Goal: Task Accomplishment & Management: Use online tool/utility

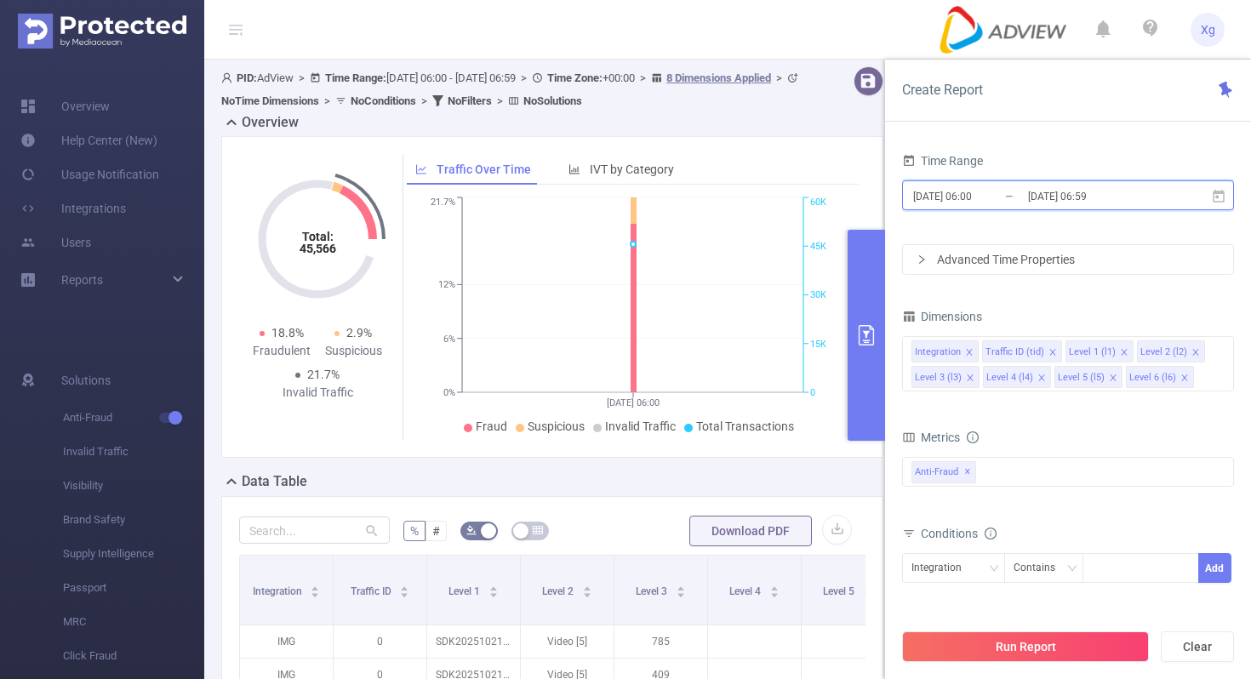
click at [1214, 194] on icon at bounding box center [1219, 195] width 12 height 13
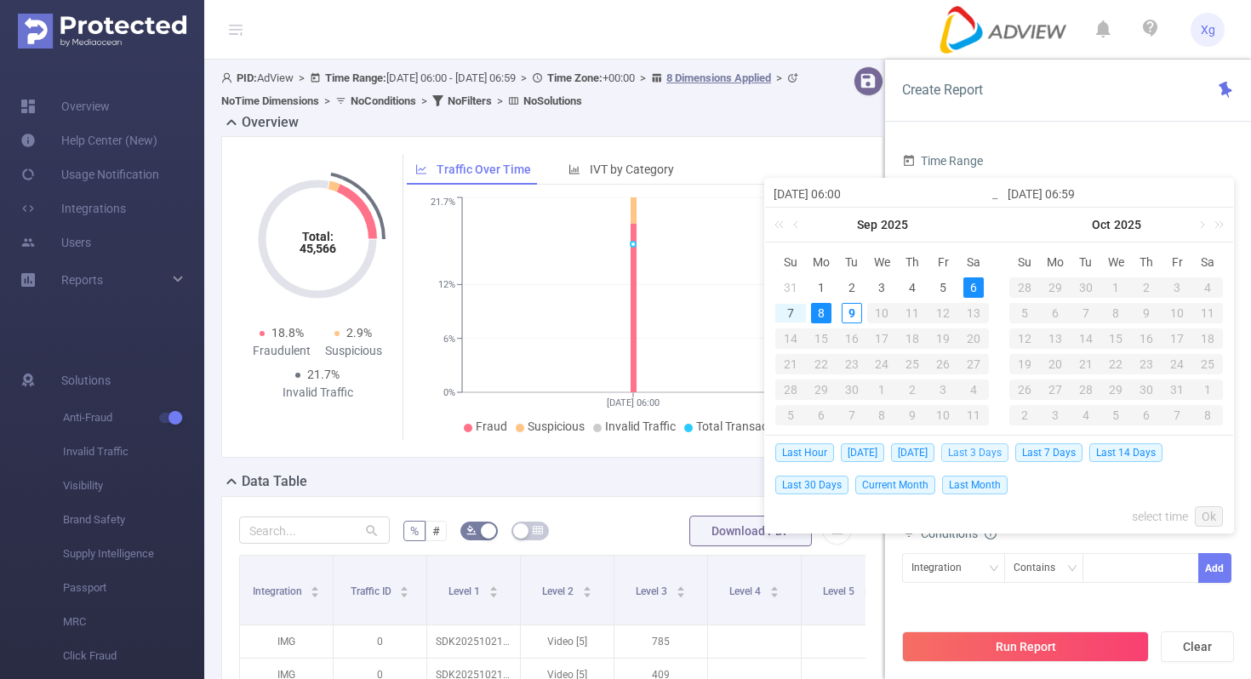
click at [986, 458] on span "Last 3 Days" at bounding box center [974, 452] width 67 height 19
type input "[DATE] 00:00"
type input "[DATE] 23:59"
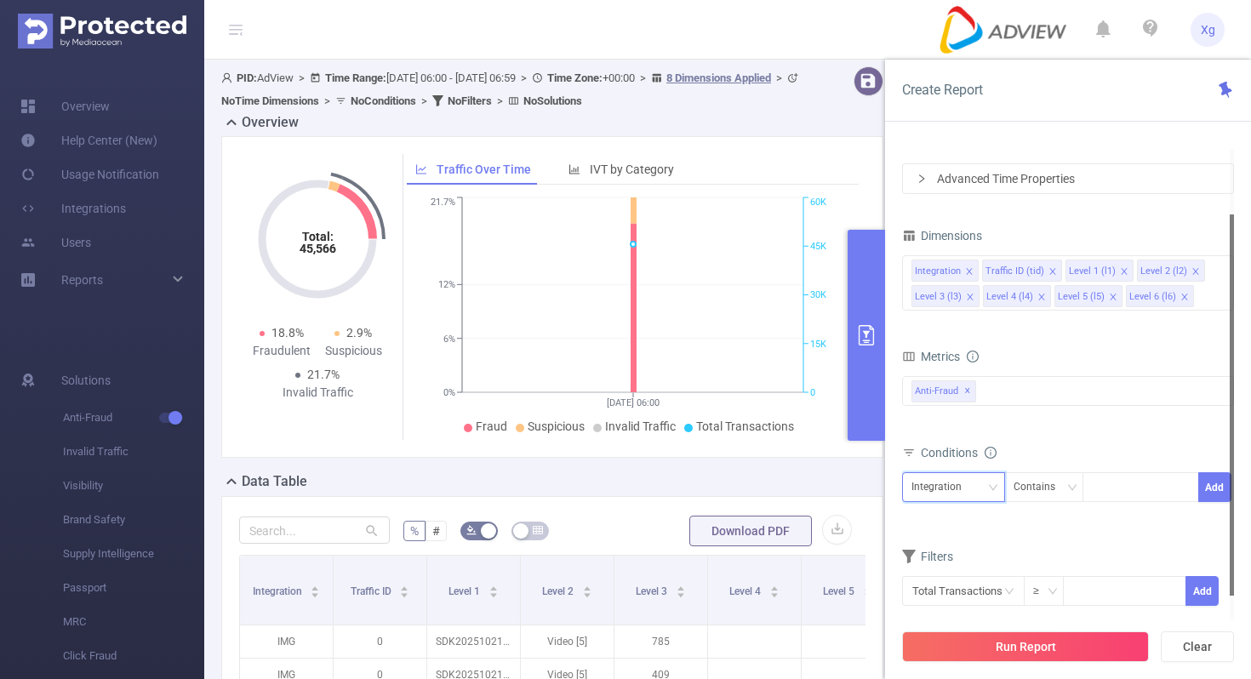
click at [990, 492] on icon "icon: down" at bounding box center [993, 489] width 10 height 12
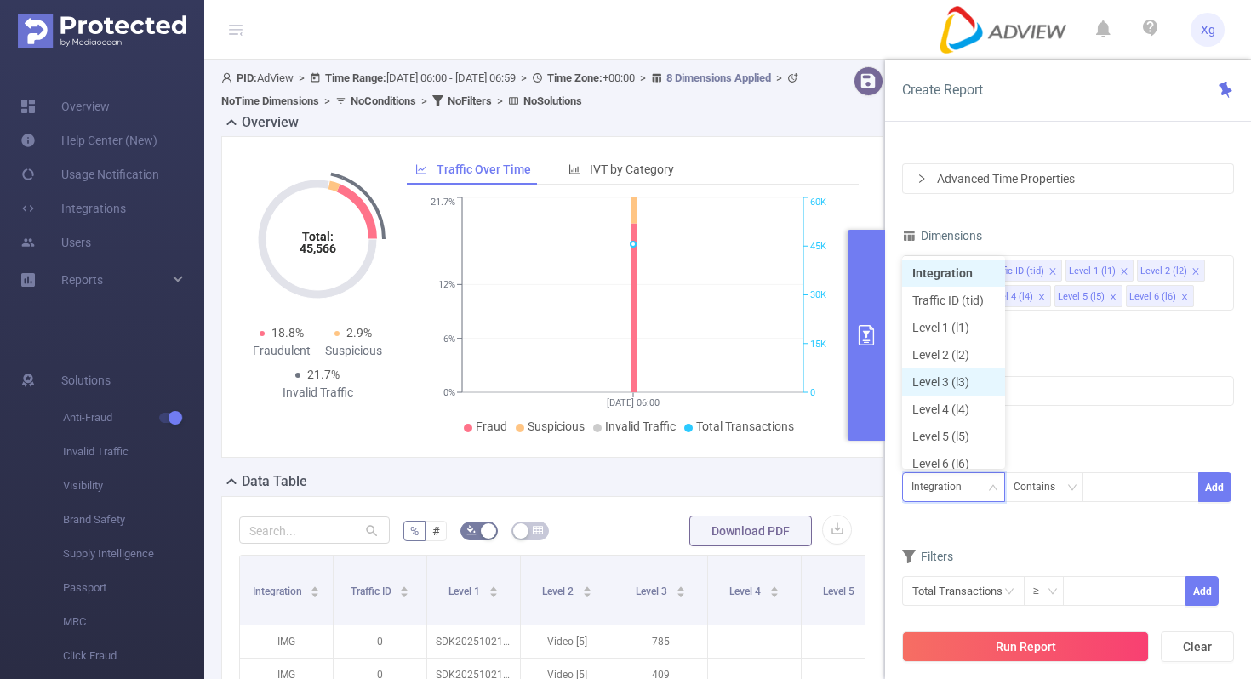
scroll to position [9, 0]
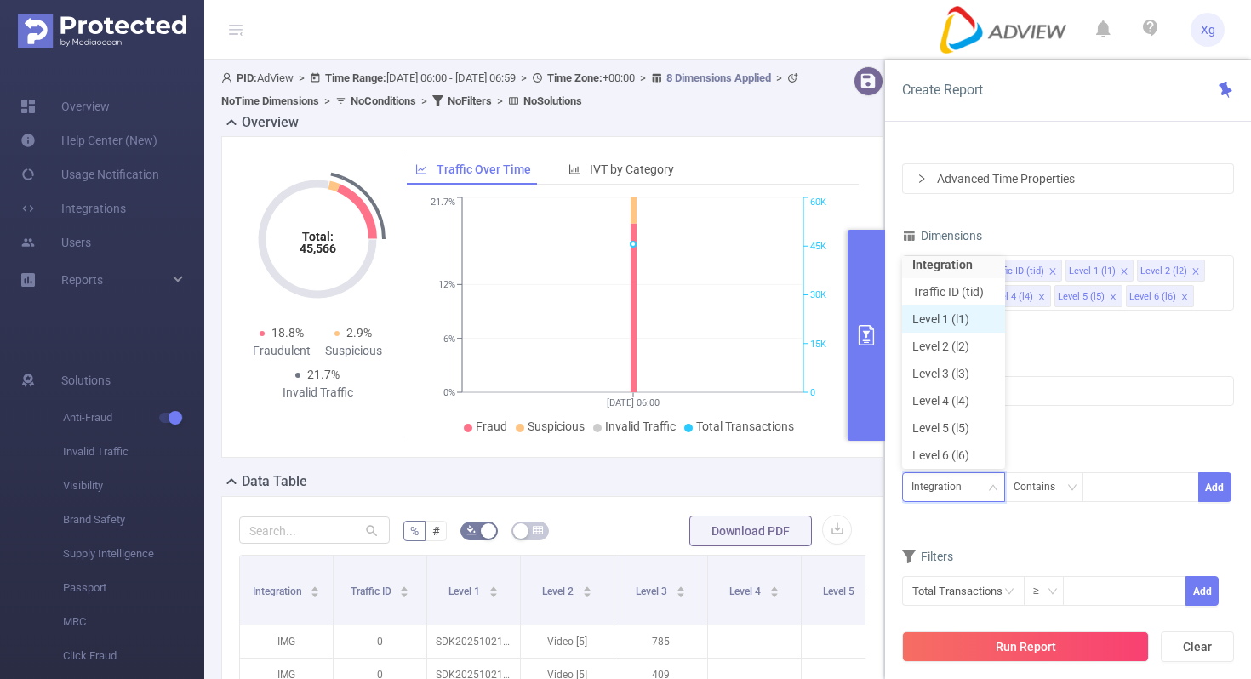
click at [965, 319] on li "Level 1 (l1)" at bounding box center [953, 319] width 103 height 27
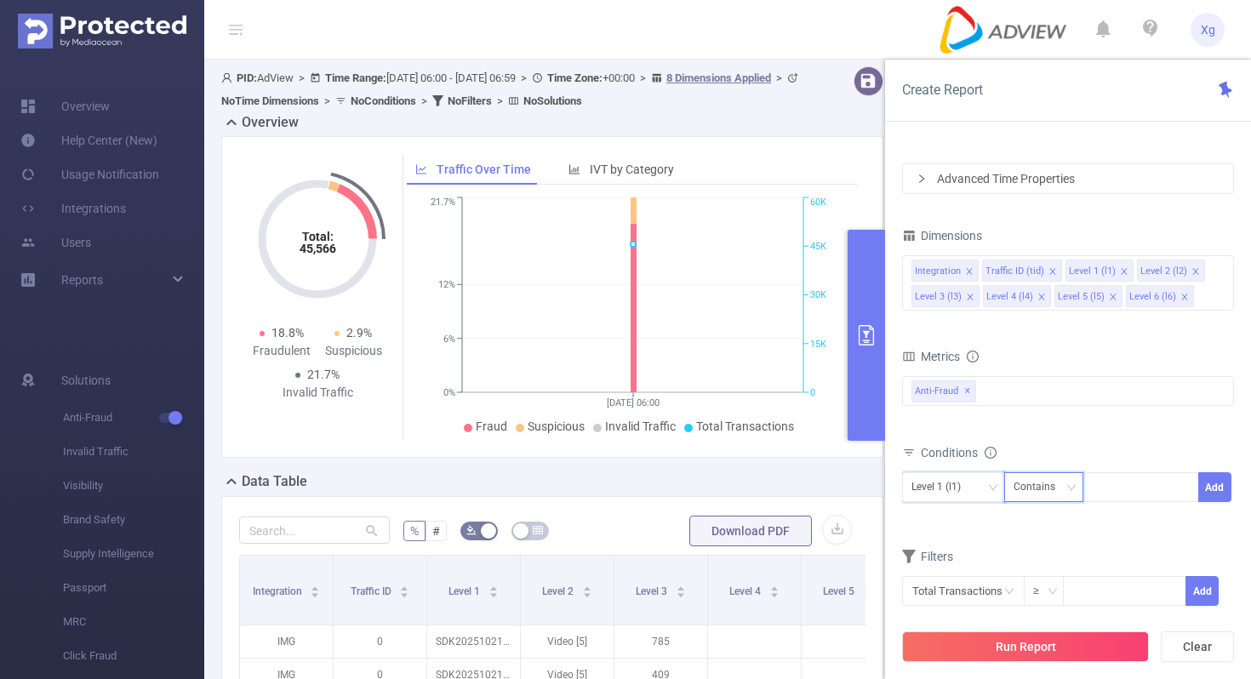
click at [1064, 490] on div "Contains" at bounding box center [1041, 487] width 54 height 28
click at [1023, 548] on li "Is" at bounding box center [1059, 549] width 113 height 27
click at [1137, 484] on div at bounding box center [1141, 487] width 98 height 28
paste input "SDK202507300707503of854krsljgy0j"
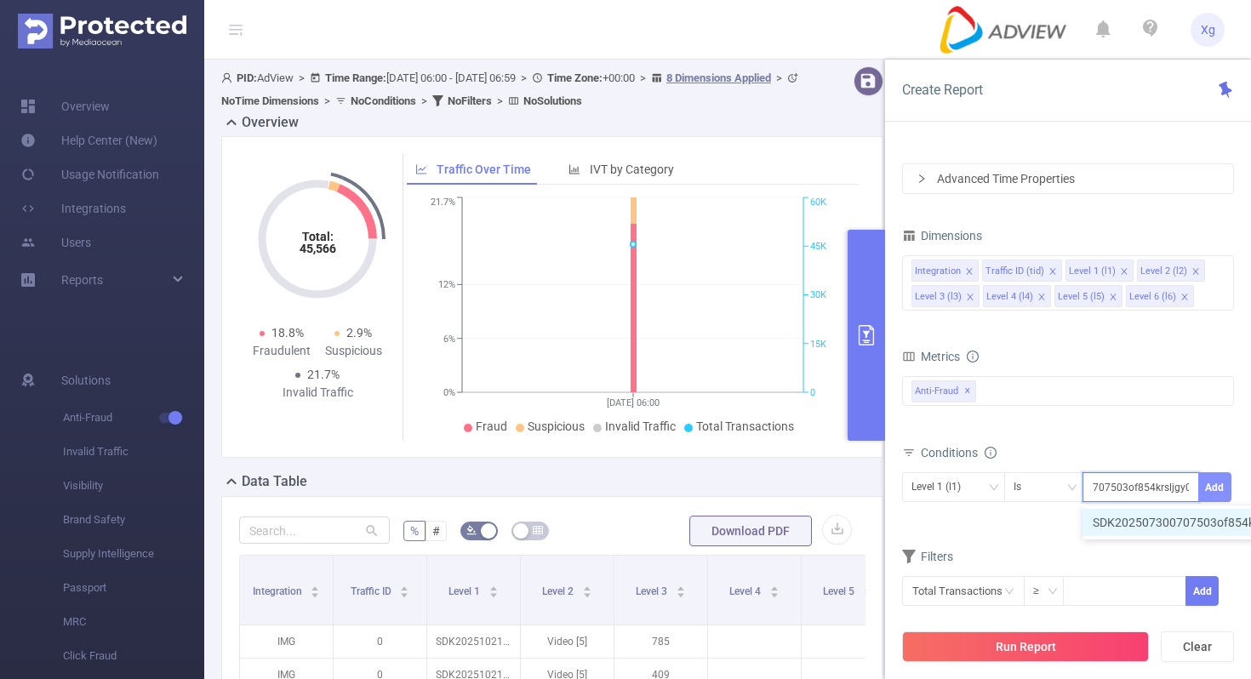
type input "SDK202507300707503of854krsljgy0j"
click at [1204, 483] on button "Add" at bounding box center [1214, 487] width 33 height 30
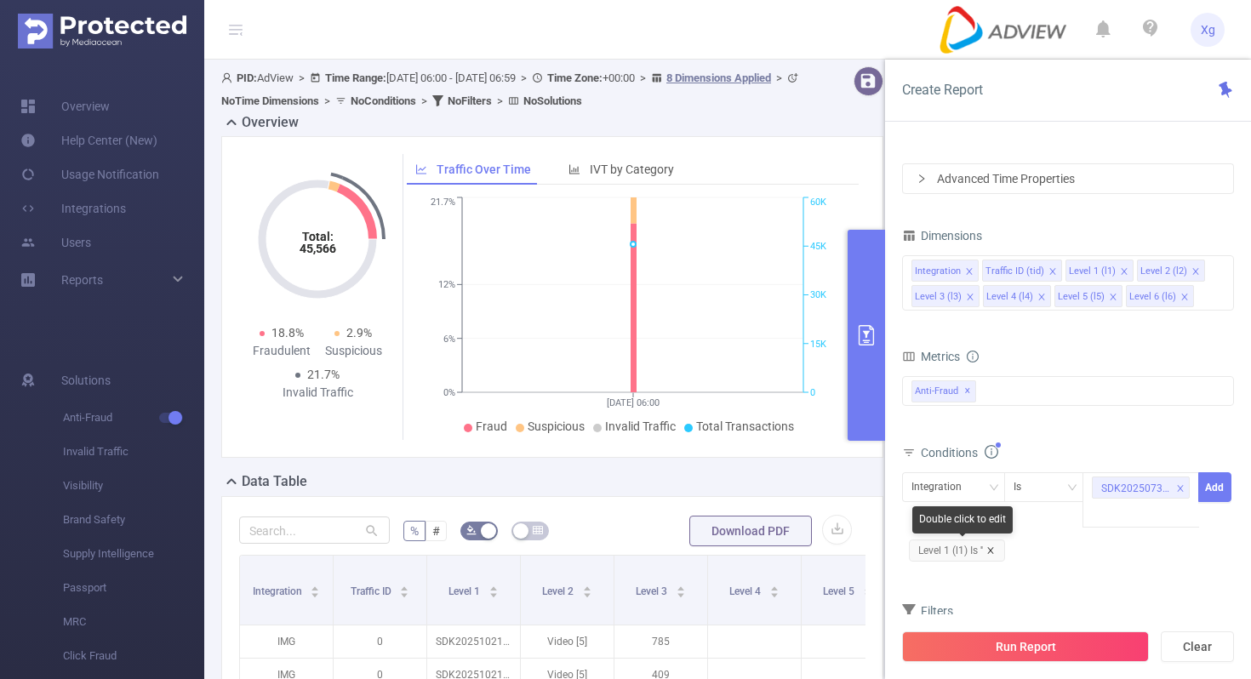
click at [993, 551] on icon "icon: close" at bounding box center [990, 550] width 9 height 9
click at [992, 488] on icon "icon: down" at bounding box center [993, 488] width 10 height 10
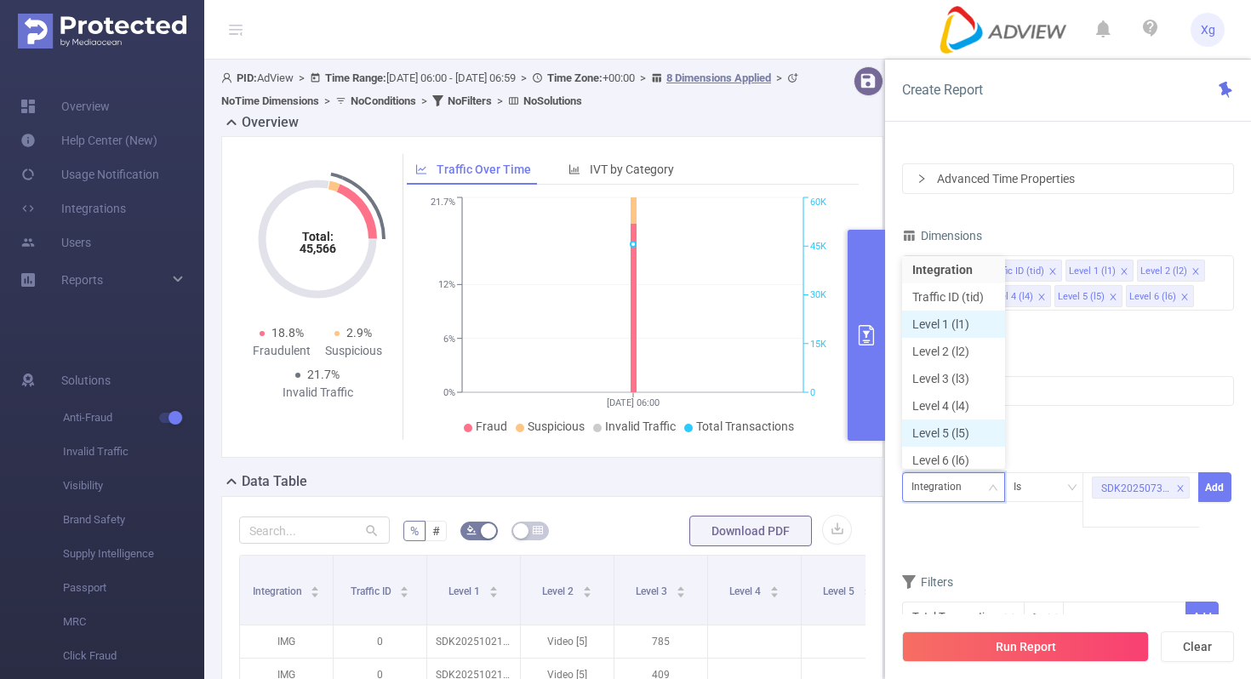
scroll to position [9, 0]
click at [959, 323] on li "Level 1 (l1)" at bounding box center [953, 319] width 103 height 27
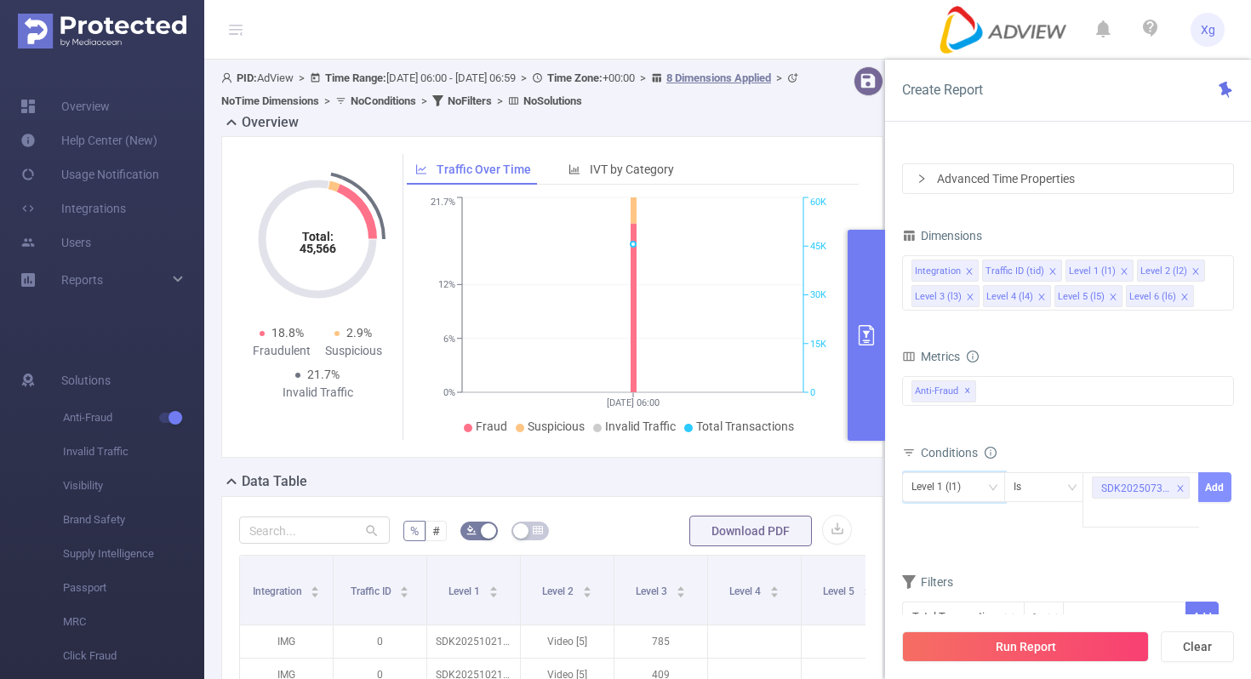
click at [1206, 476] on button "Add" at bounding box center [1214, 487] width 33 height 30
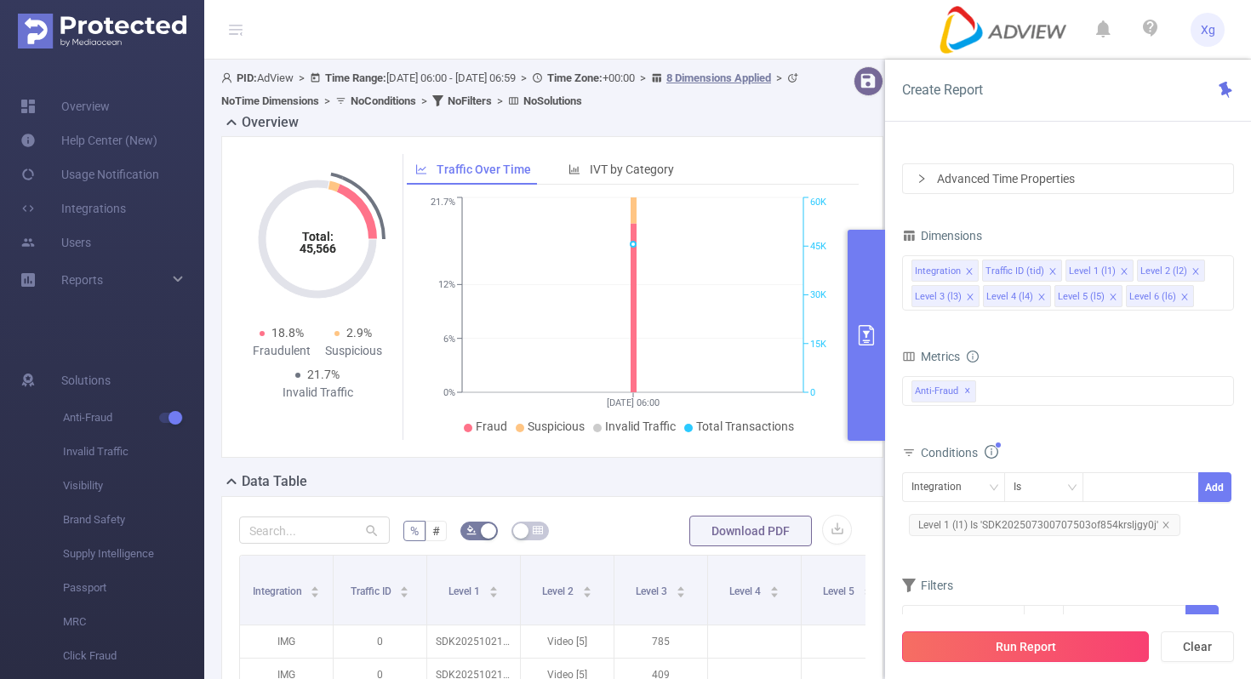
click at [1036, 649] on button "Run Report" at bounding box center [1025, 647] width 247 height 31
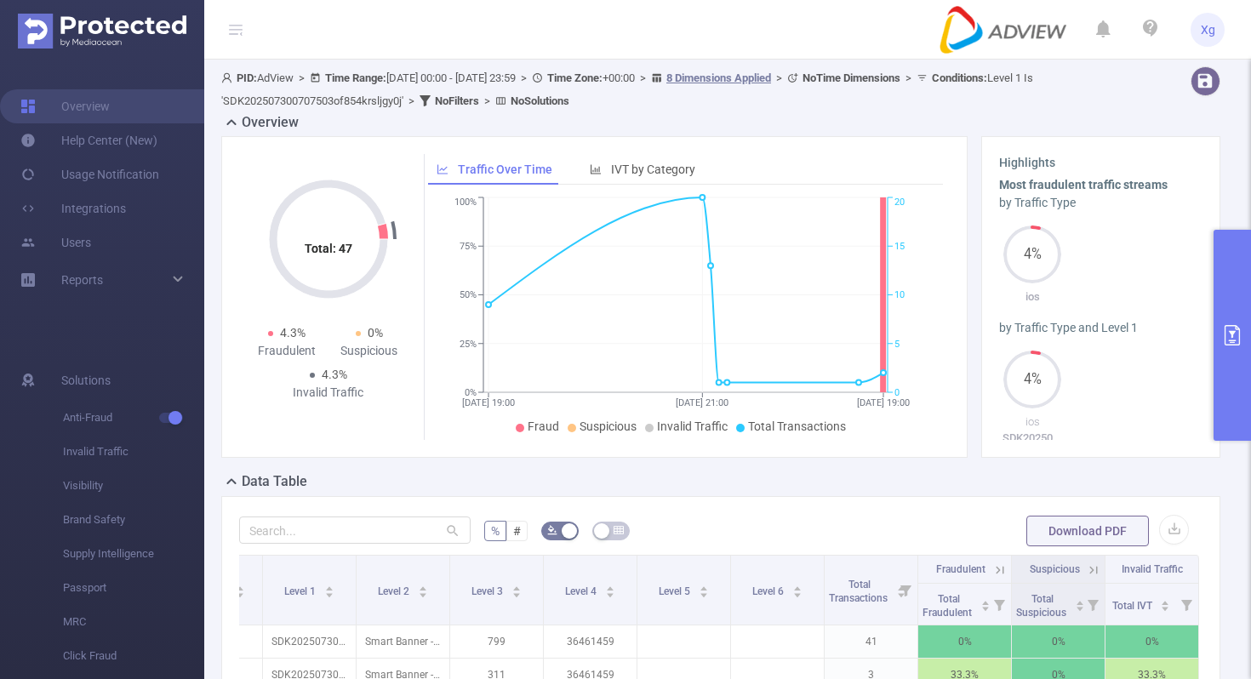
click at [1217, 291] on button "primary" at bounding box center [1232, 335] width 37 height 211
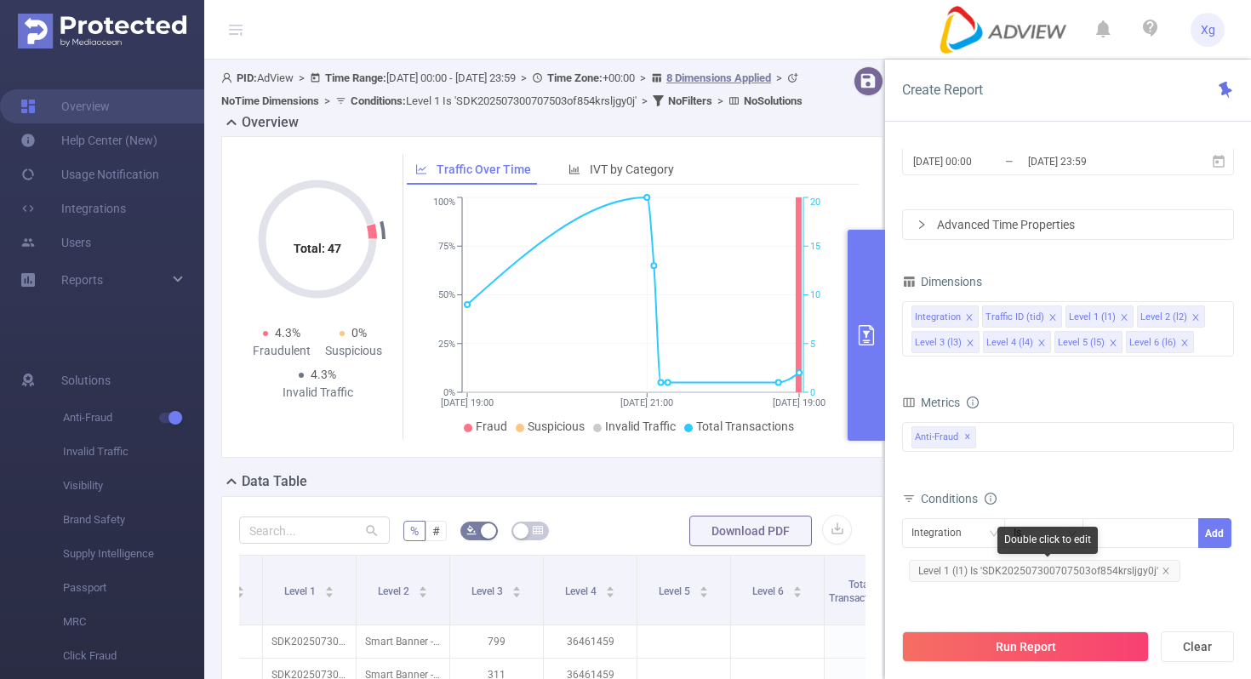
click at [1000, 566] on span "Level 1 (l1) Is 'SDK202507300707503of854krsljgy0j'" at bounding box center [1045, 571] width 272 height 22
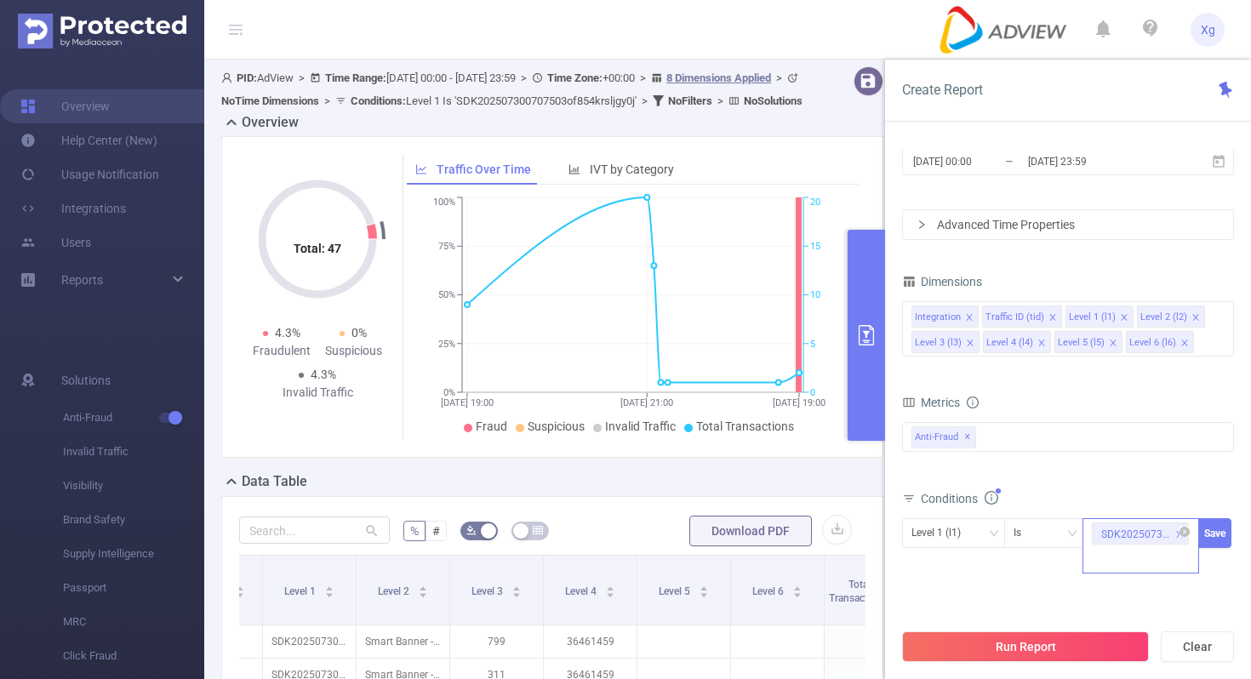
click at [1179, 531] on icon "icon: close" at bounding box center [1179, 534] width 9 height 9
click at [1152, 533] on div at bounding box center [1141, 533] width 98 height 28
paste input "SDK20251104110931stokfmb40cain58"
type input "SDK20251104110931stokfmb40cain58"
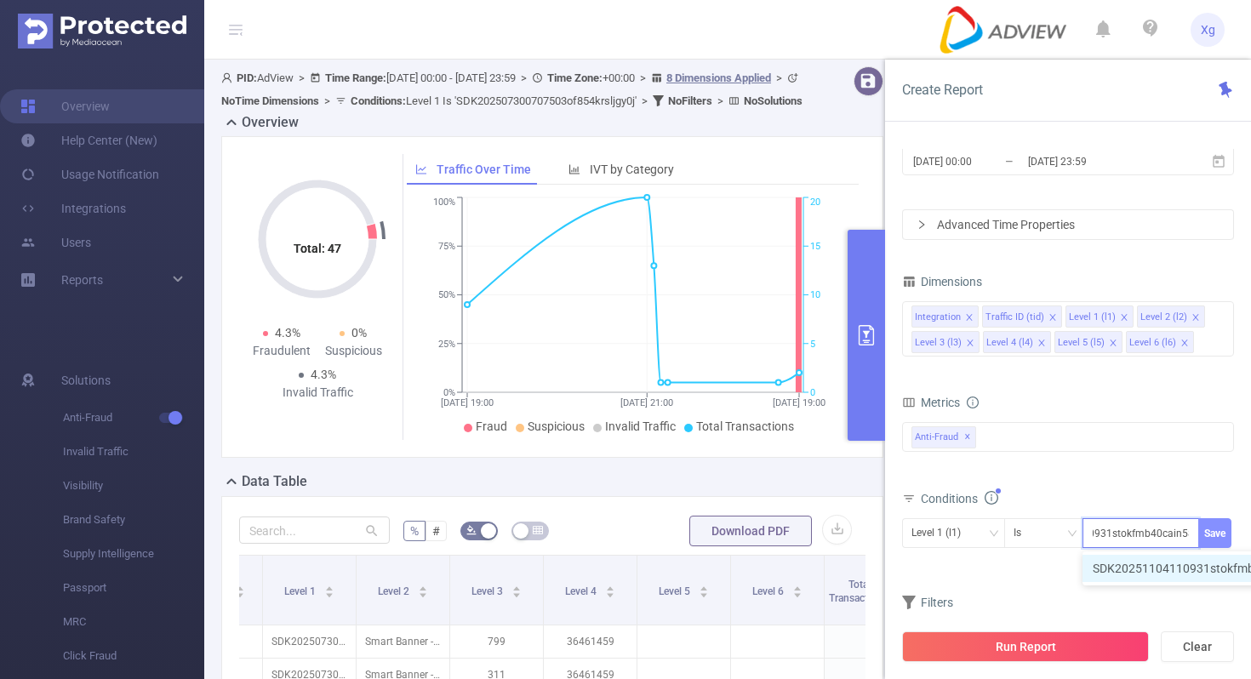
click at [1209, 533] on button "Save" at bounding box center [1214, 533] width 33 height 30
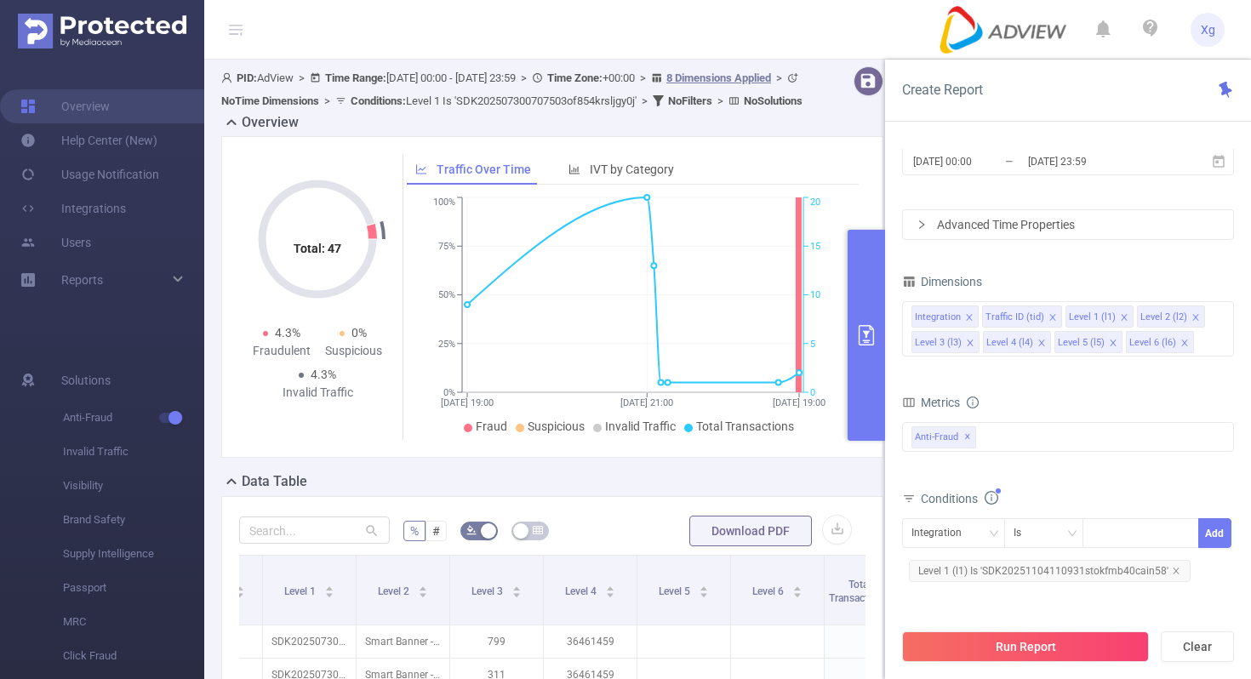
click at [998, 666] on div "Run Report Clear" at bounding box center [1068, 647] width 366 height 65
click at [1003, 655] on button "Run Report" at bounding box center [1025, 647] width 247 height 31
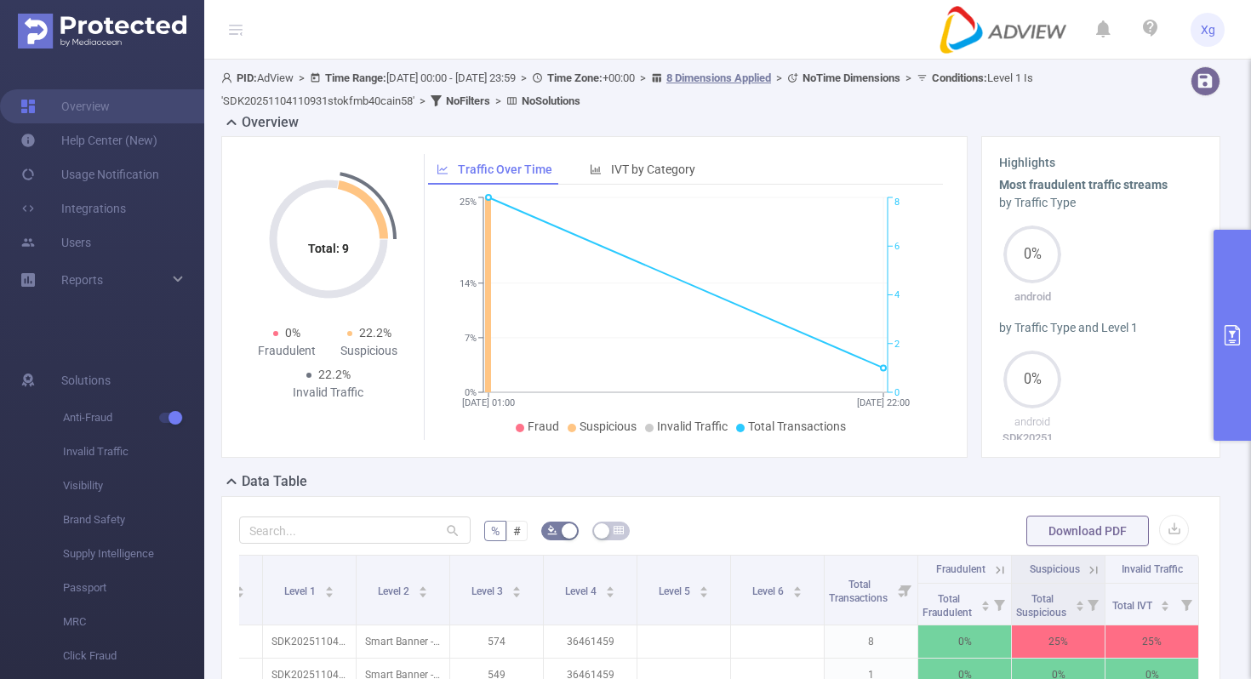
click at [1225, 288] on button "primary" at bounding box center [1232, 335] width 37 height 211
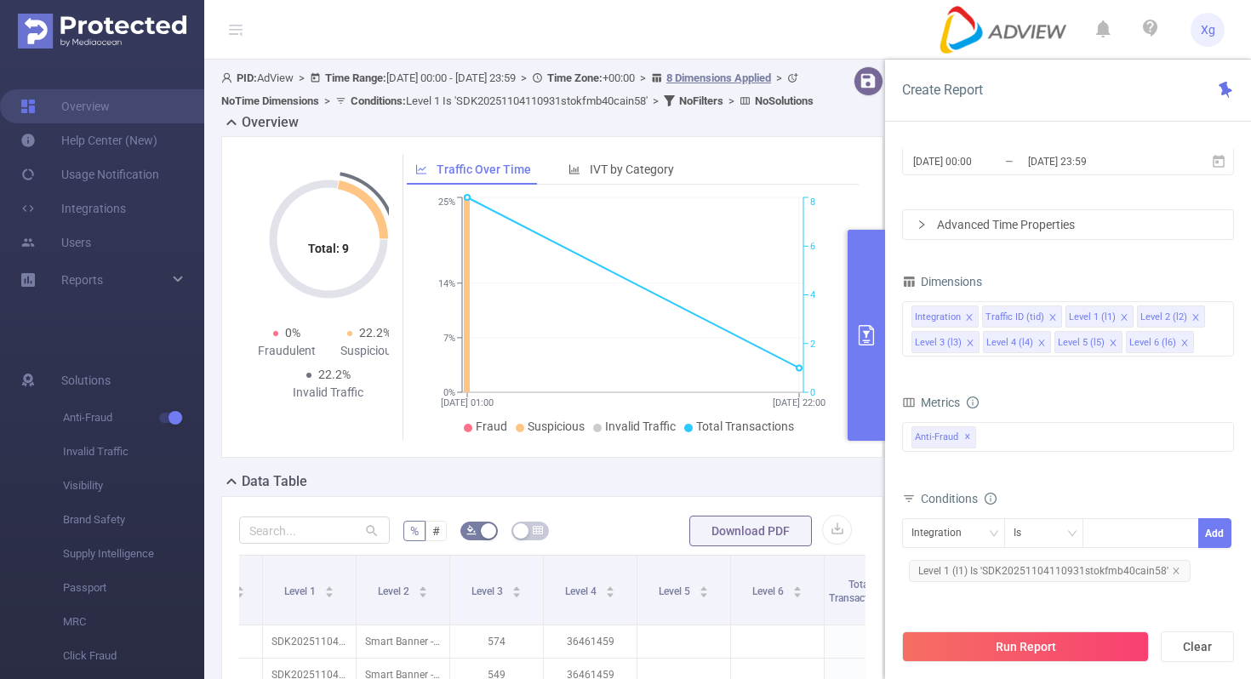
click at [1225, 288] on div "Dimensions" at bounding box center [1068, 284] width 332 height 28
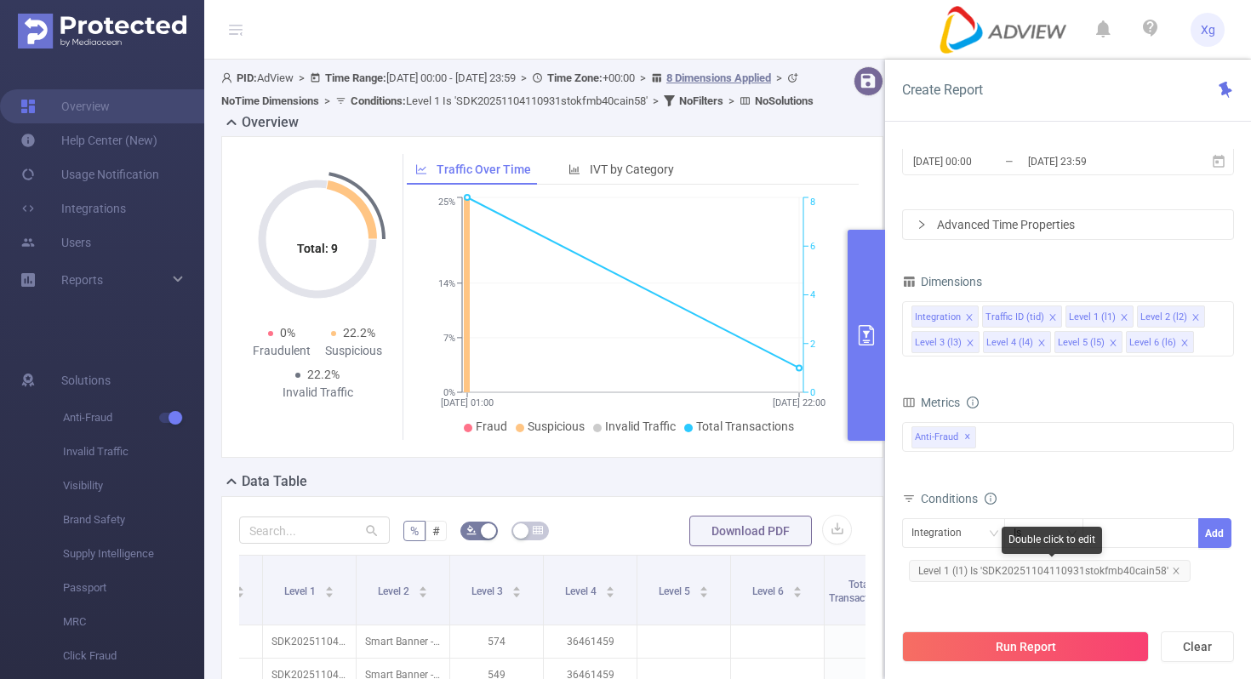
click at [979, 580] on span "Level 1 (l1) Is 'SDK20251104110931stokfmb40cain58'" at bounding box center [1050, 571] width 282 height 22
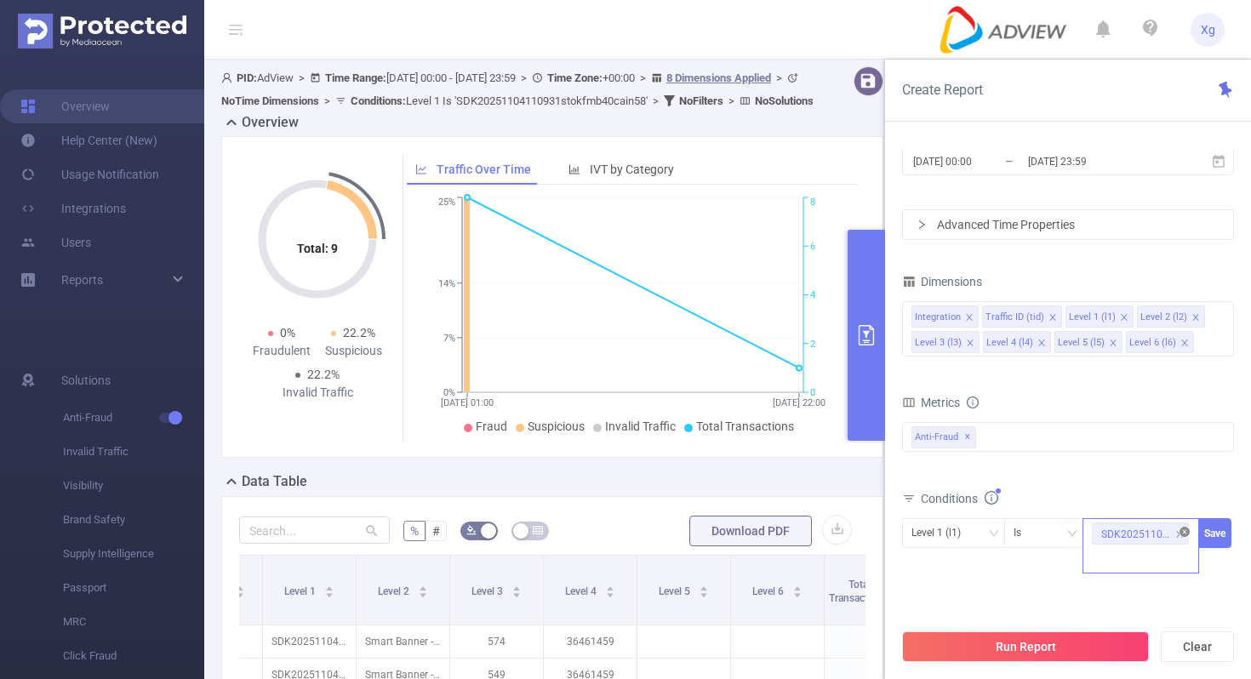
click at [1186, 528] on icon "icon: close-circle" at bounding box center [1185, 532] width 10 height 10
click at [1149, 530] on div at bounding box center [1141, 533] width 98 height 28
paste input "SDK20251004100957li1pl03j1eukrrc"
type input "SDK20251004100957li1pl03j1eukrrc"
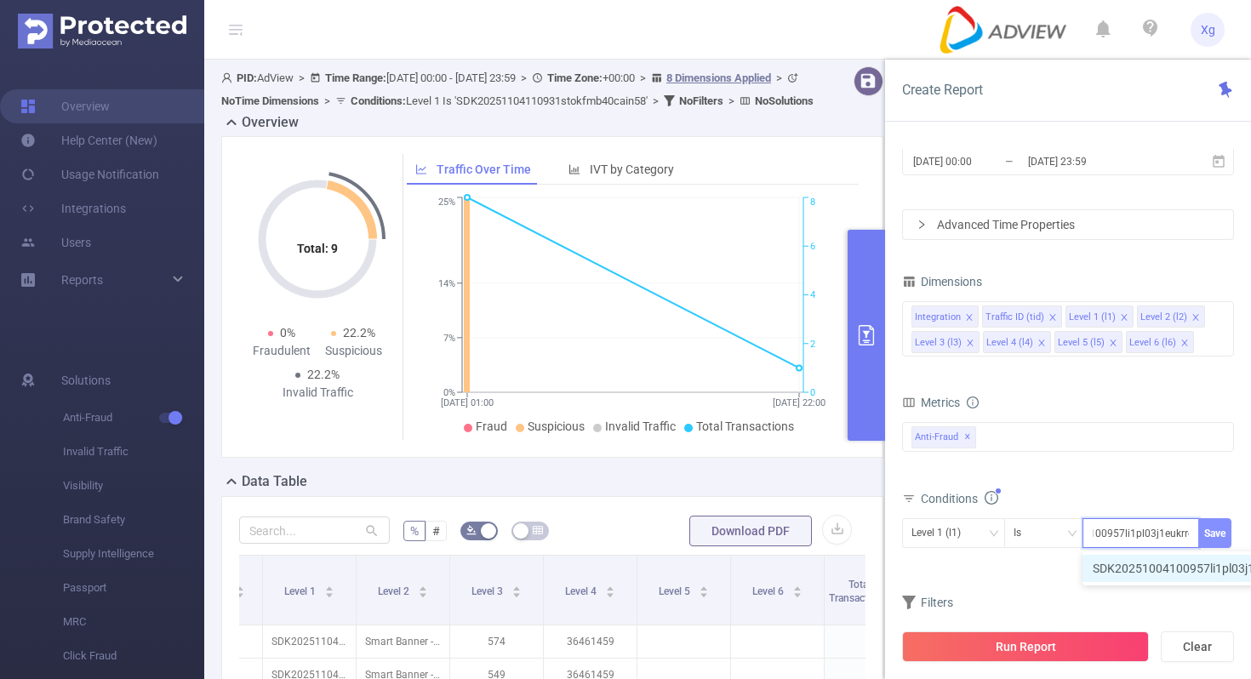
click at [1213, 527] on button "Save" at bounding box center [1214, 533] width 33 height 30
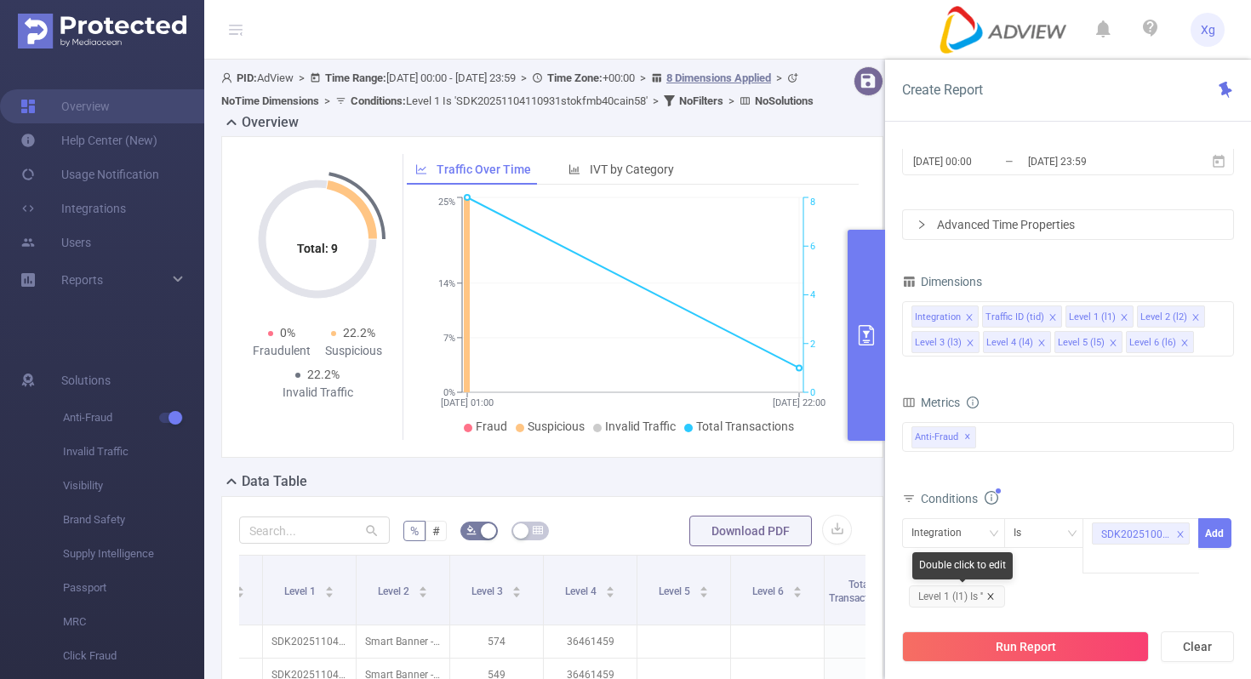
click at [988, 594] on icon "icon: close" at bounding box center [990, 596] width 9 height 9
click at [992, 532] on icon "icon: down" at bounding box center [993, 534] width 10 height 10
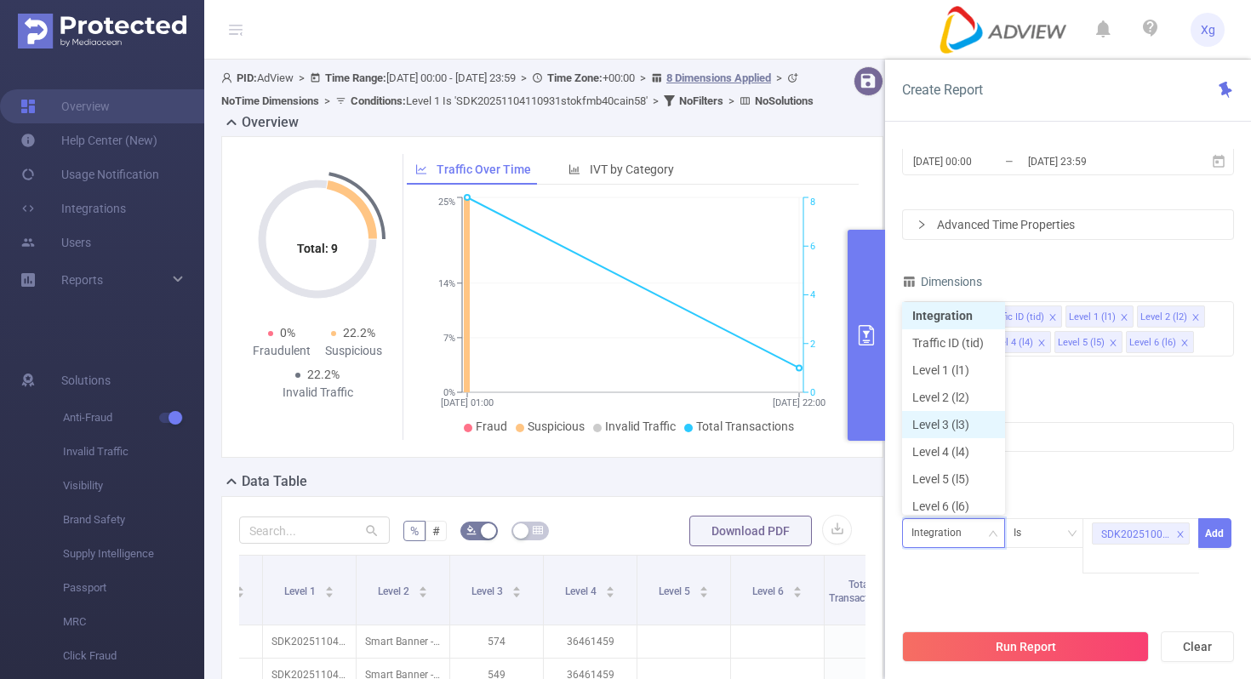
scroll to position [8, 0]
click at [969, 374] on li "Level 1 (l1)" at bounding box center [953, 365] width 103 height 27
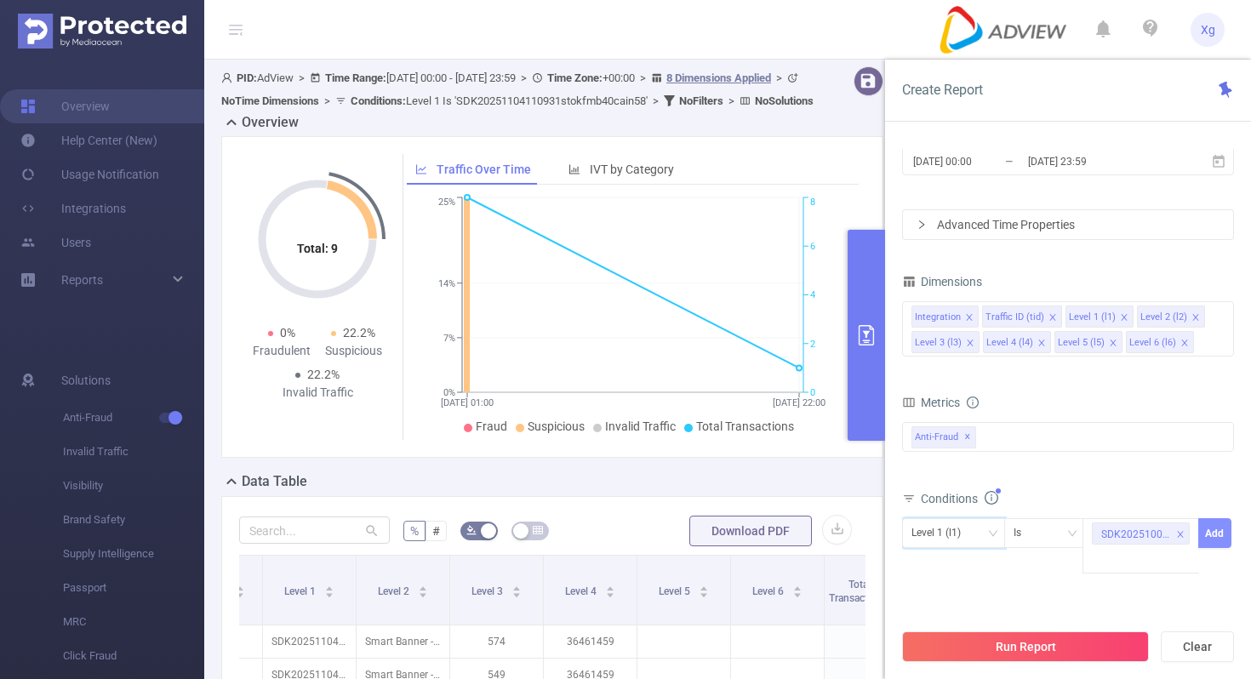
click at [1213, 521] on button "Add" at bounding box center [1214, 533] width 33 height 30
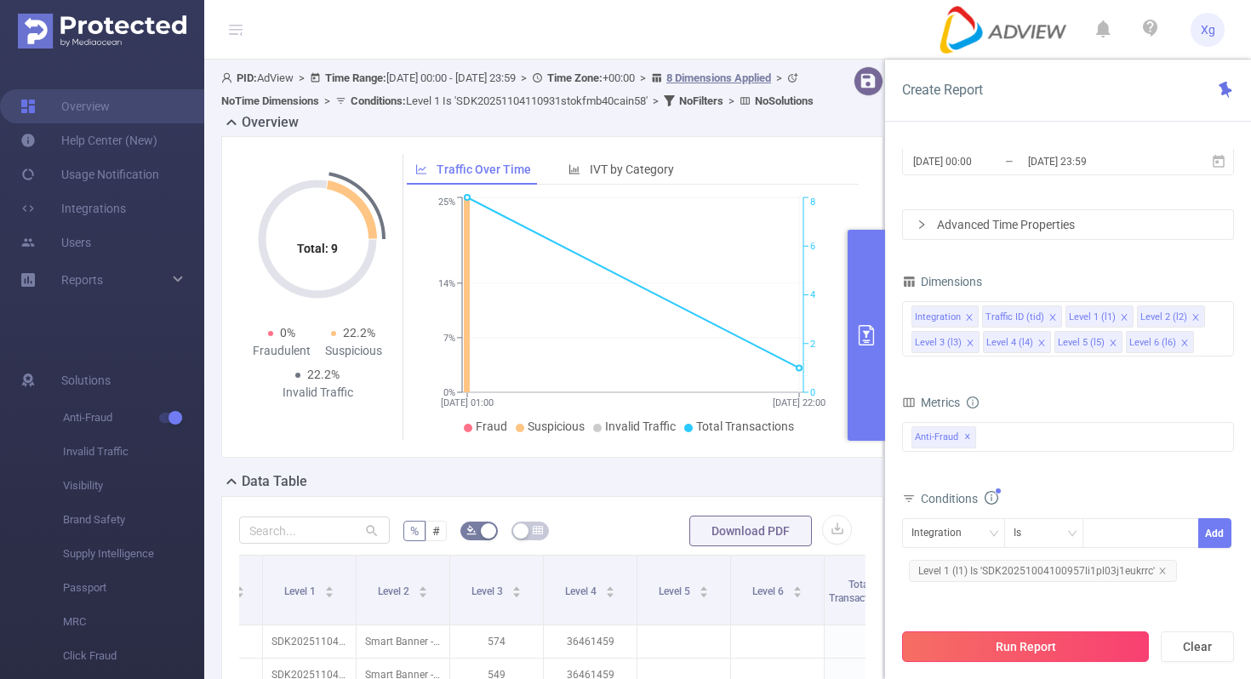
click at [953, 644] on button "Run Report" at bounding box center [1025, 647] width 247 height 31
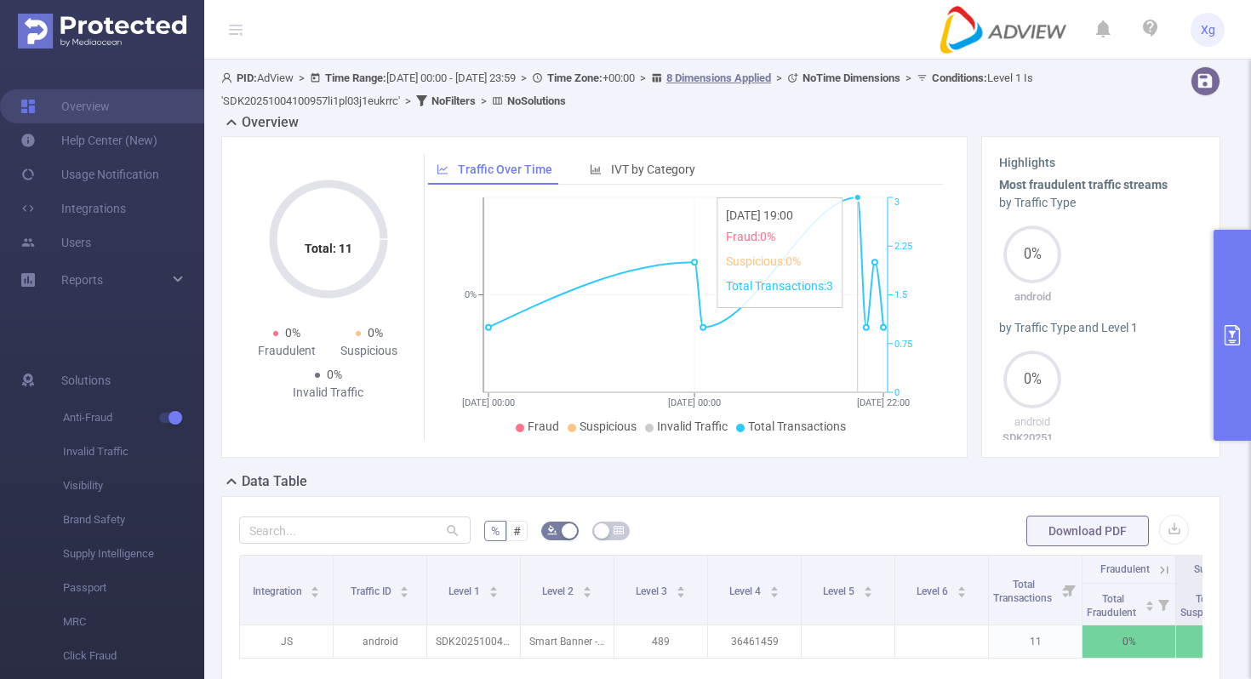
scroll to position [25, 0]
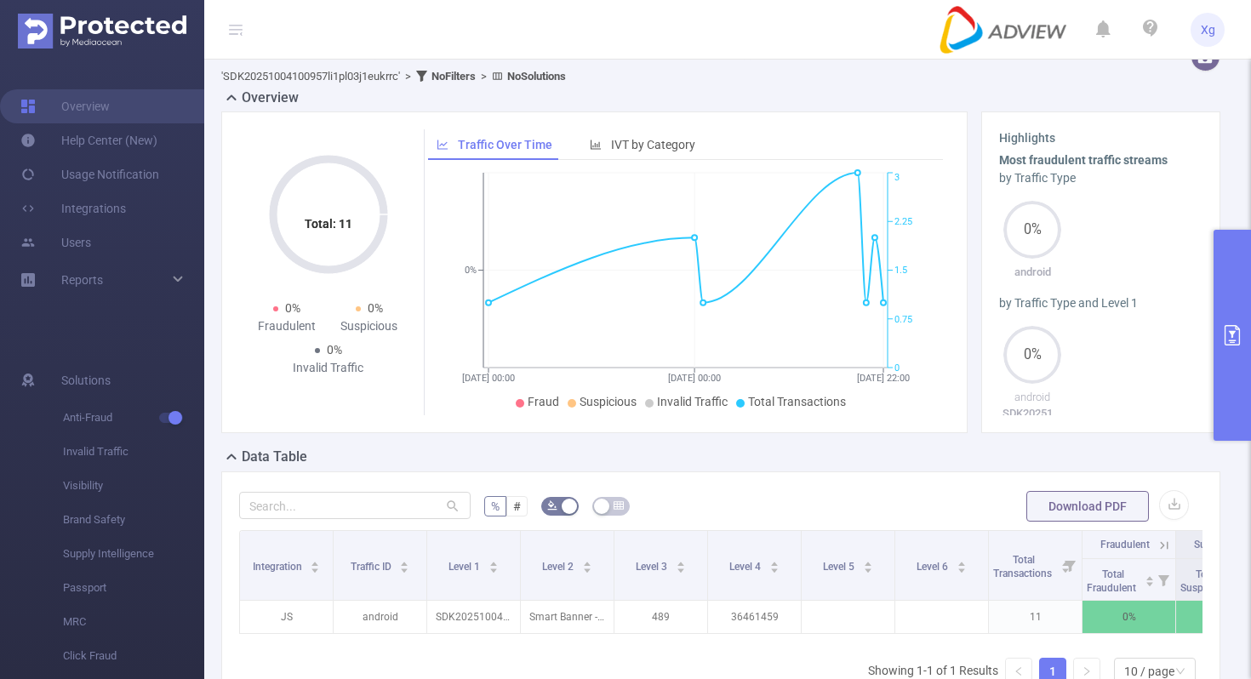
click at [1218, 306] on button "primary" at bounding box center [1232, 335] width 37 height 211
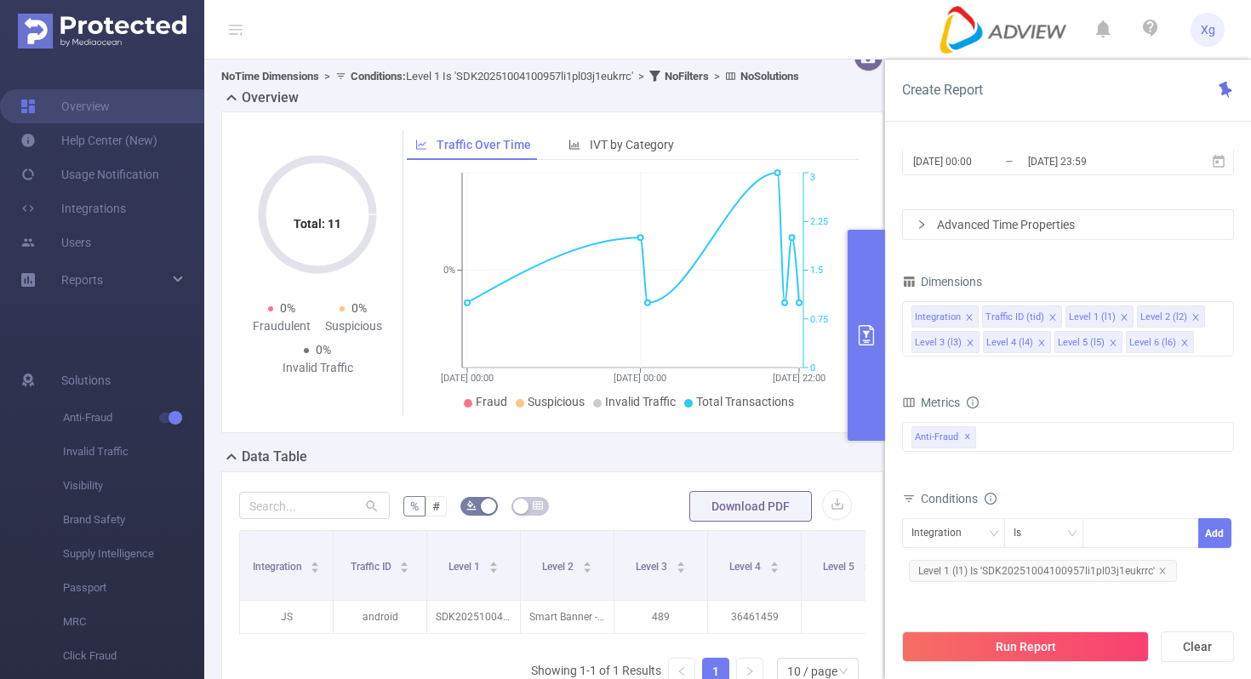
click at [1014, 569] on span "Level 1 (l1) Is 'SDK20251004100957li1pl03j1eukrrc'" at bounding box center [1043, 571] width 268 height 22
click at [1189, 529] on icon "icon: close-circle" at bounding box center [1185, 532] width 10 height 10
click at [1148, 531] on div at bounding box center [1141, 533] width 98 height 28
paste input "SDK2025100410095774oprpwcd4tvsxi"
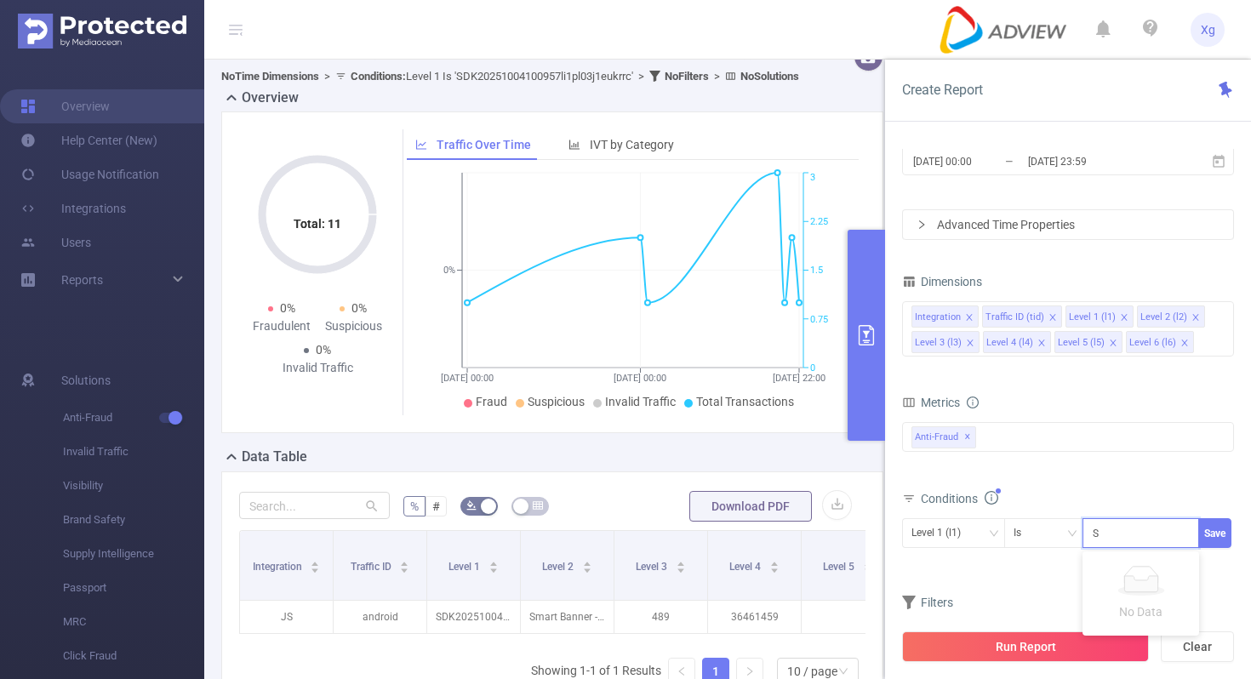
scroll to position [0, 81]
type input "SDK2025100410095774oprpwcd4tvsxi"
click at [1222, 529] on button "Save" at bounding box center [1214, 533] width 33 height 30
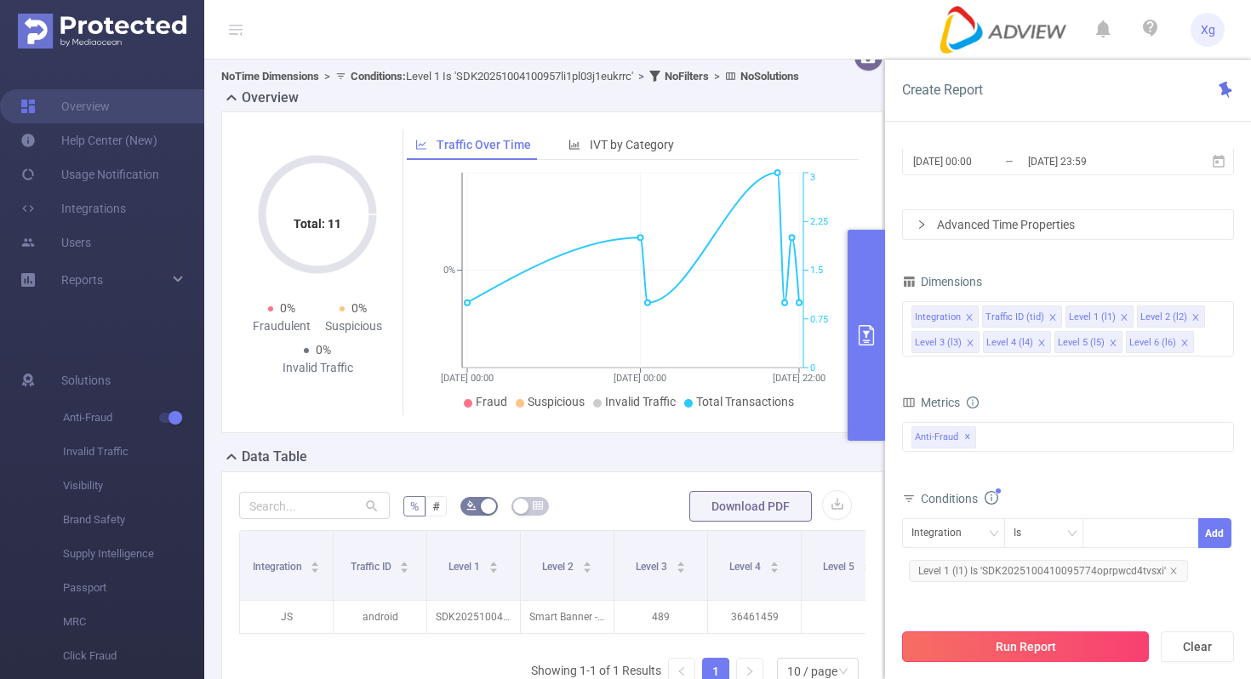
click at [1000, 634] on button "Run Report" at bounding box center [1025, 647] width 247 height 31
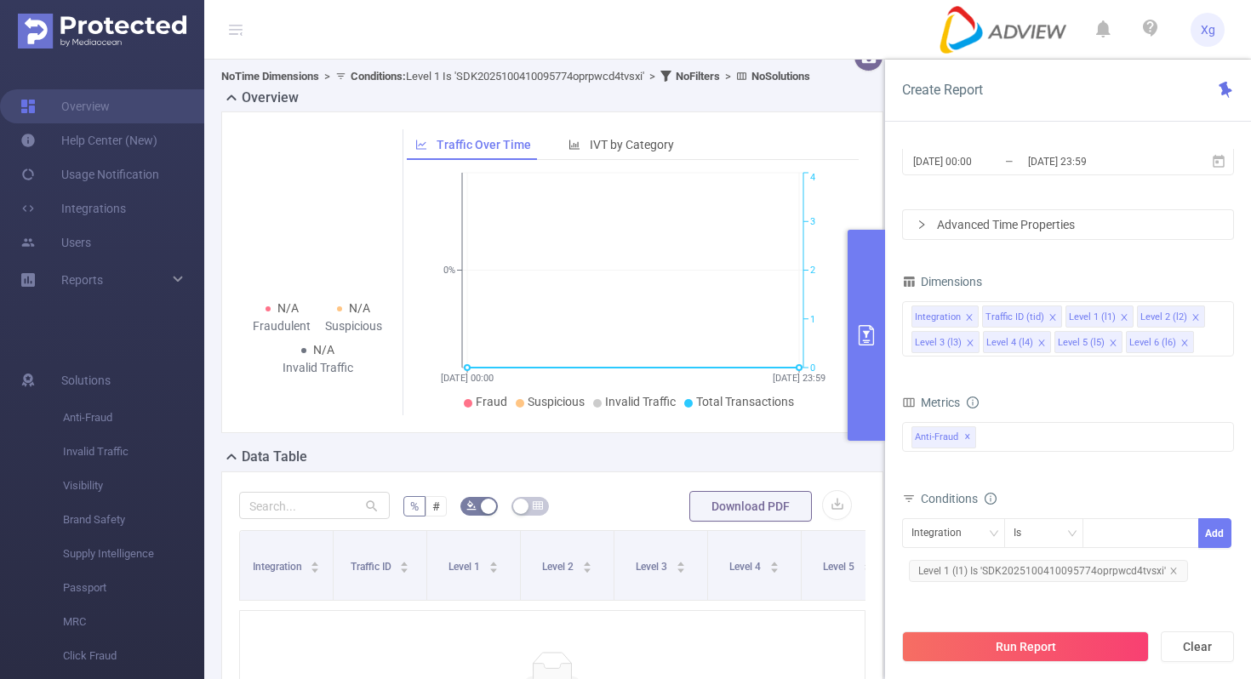
click at [995, 570] on span "Level 1 (l1) Is 'SDK2025100410095774oprpwcd4tvsxi'" at bounding box center [1048, 571] width 279 height 22
click at [1185, 535] on icon "icon: close-circle" at bounding box center [1185, 532] width 10 height 10
click at [1149, 532] on div at bounding box center [1141, 533] width 98 height 28
paste input "SDK202512041209416vj275z3htitbvj"
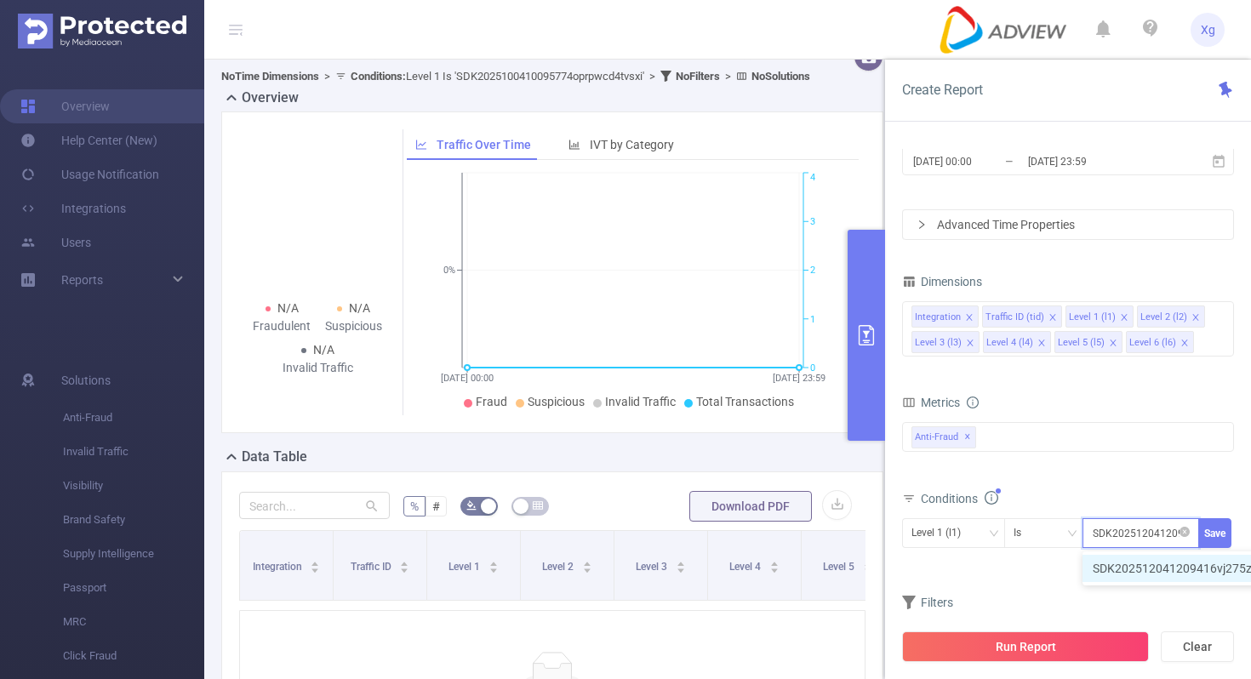
scroll to position [0, 72]
type input "SDK202512041209416vj275z3htitbvj"
click at [1223, 535] on button "Save" at bounding box center [1214, 533] width 33 height 30
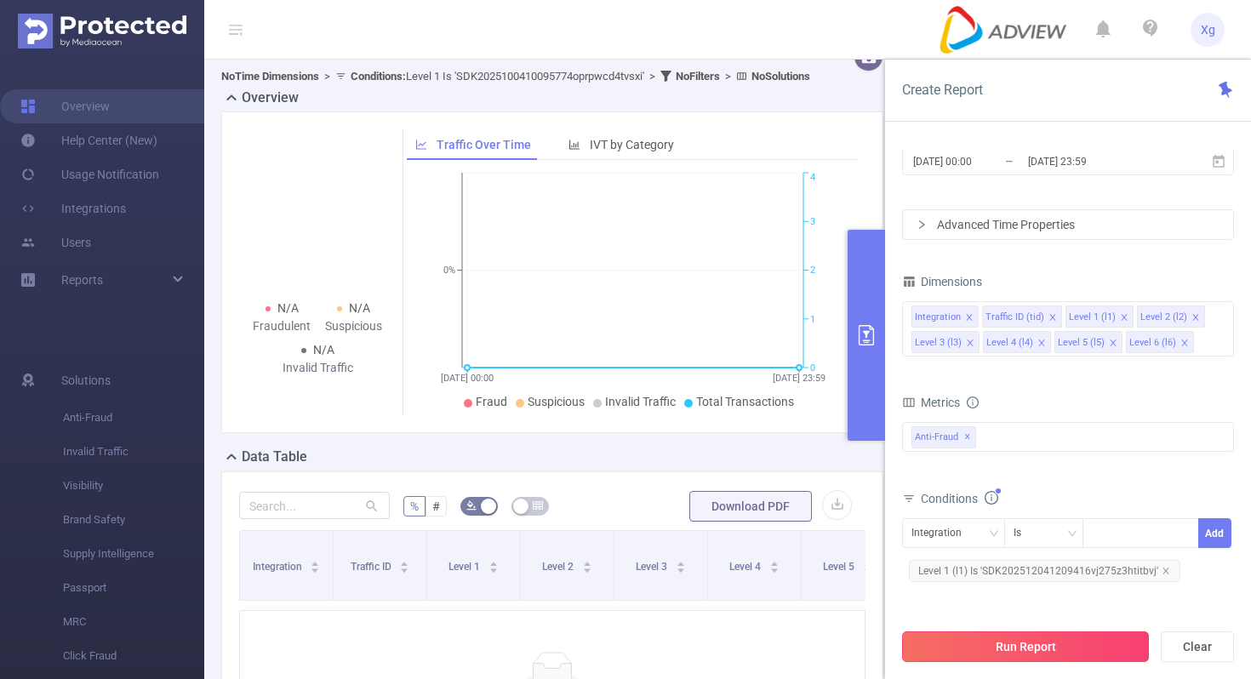
click at [1046, 641] on button "Run Report" at bounding box center [1025, 647] width 247 height 31
click at [1046, 580] on span "Level 1 (l1) Is 'SDK202512041209416vj275z3htitbvj'" at bounding box center [1045, 571] width 272 height 22
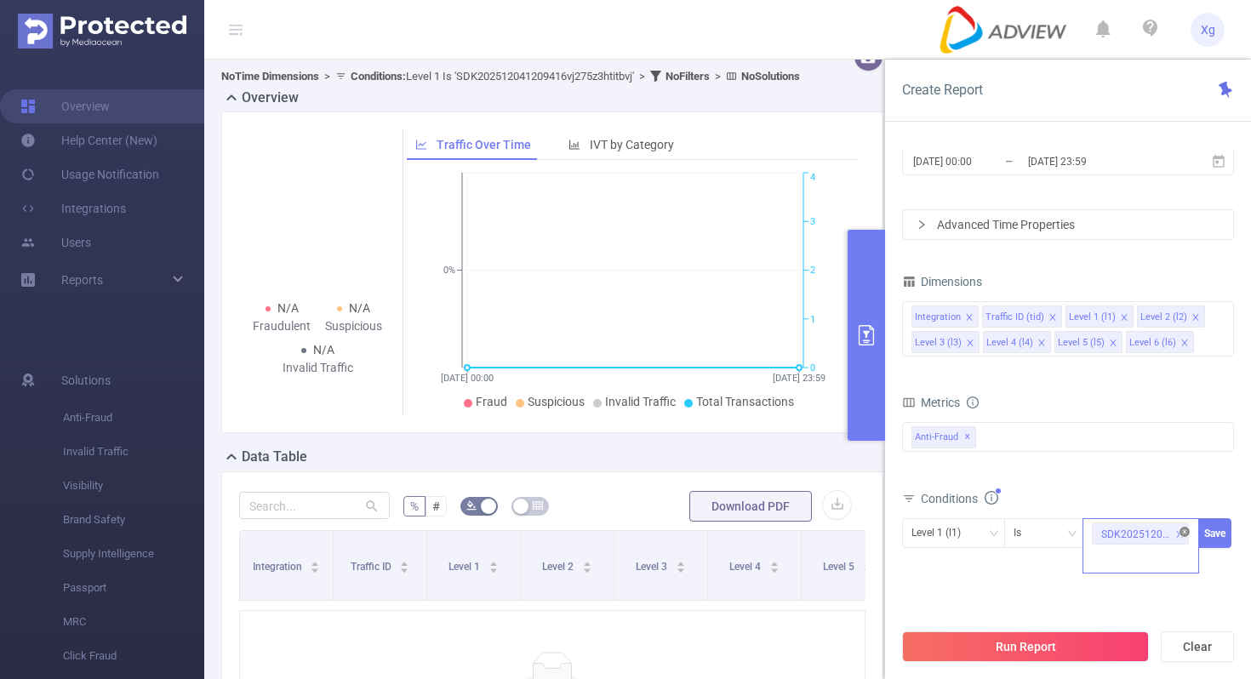
click at [1181, 534] on icon "icon: close-circle" at bounding box center [1185, 532] width 10 height 10
click at [1148, 532] on div "SDK202512041209416vj275z3htitbvj" at bounding box center [1141, 533] width 98 height 28
paste input "SDK202513040109369f09ewfu6v2ymei"
type input "SDK202513040109369f09ewfu6v2ymei"
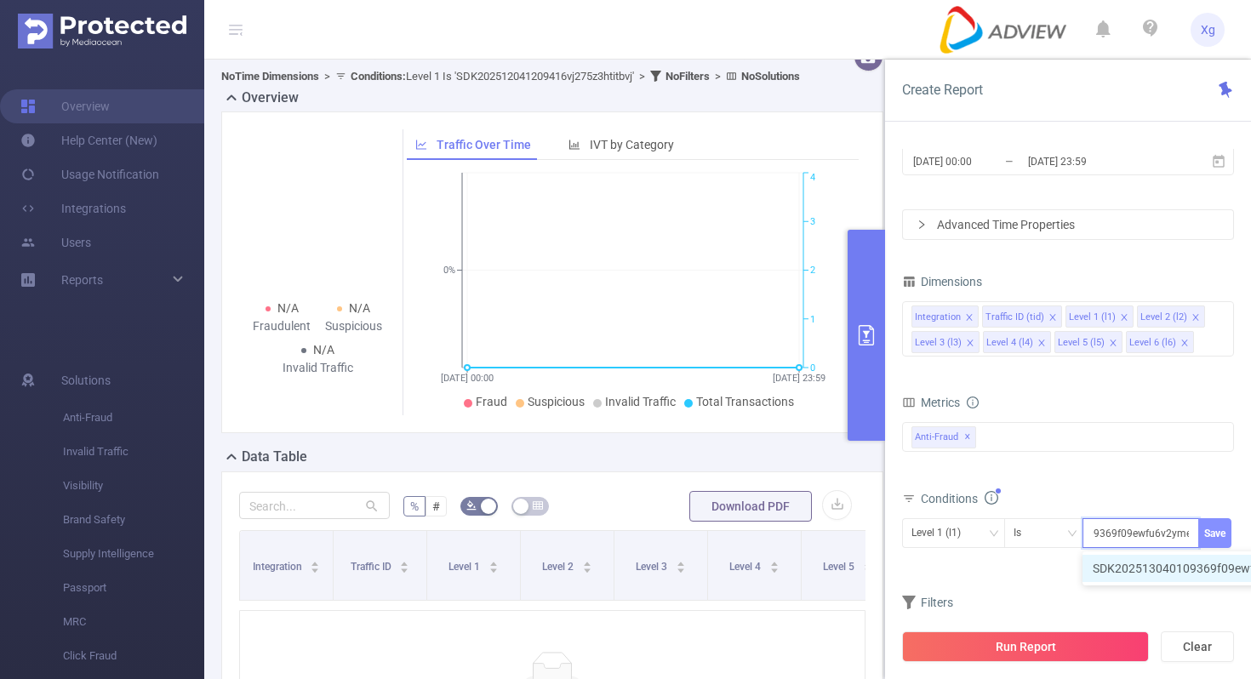
click at [1206, 538] on button "Save" at bounding box center [1214, 533] width 33 height 30
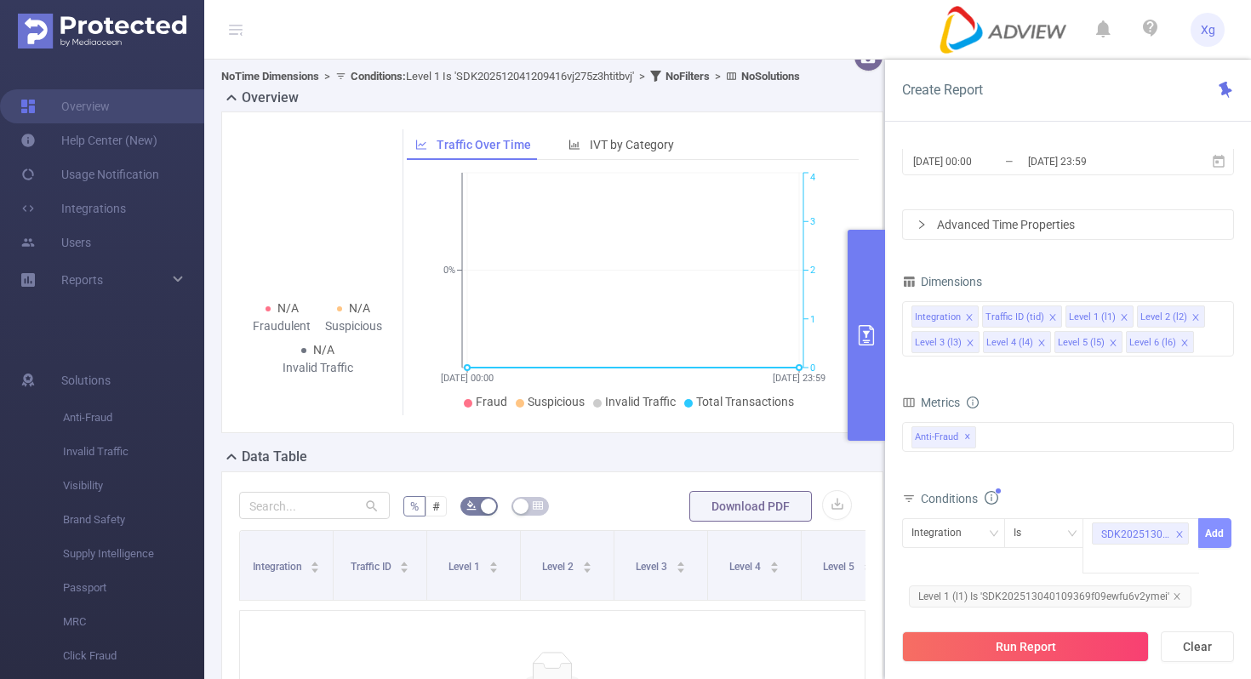
scroll to position [0, 0]
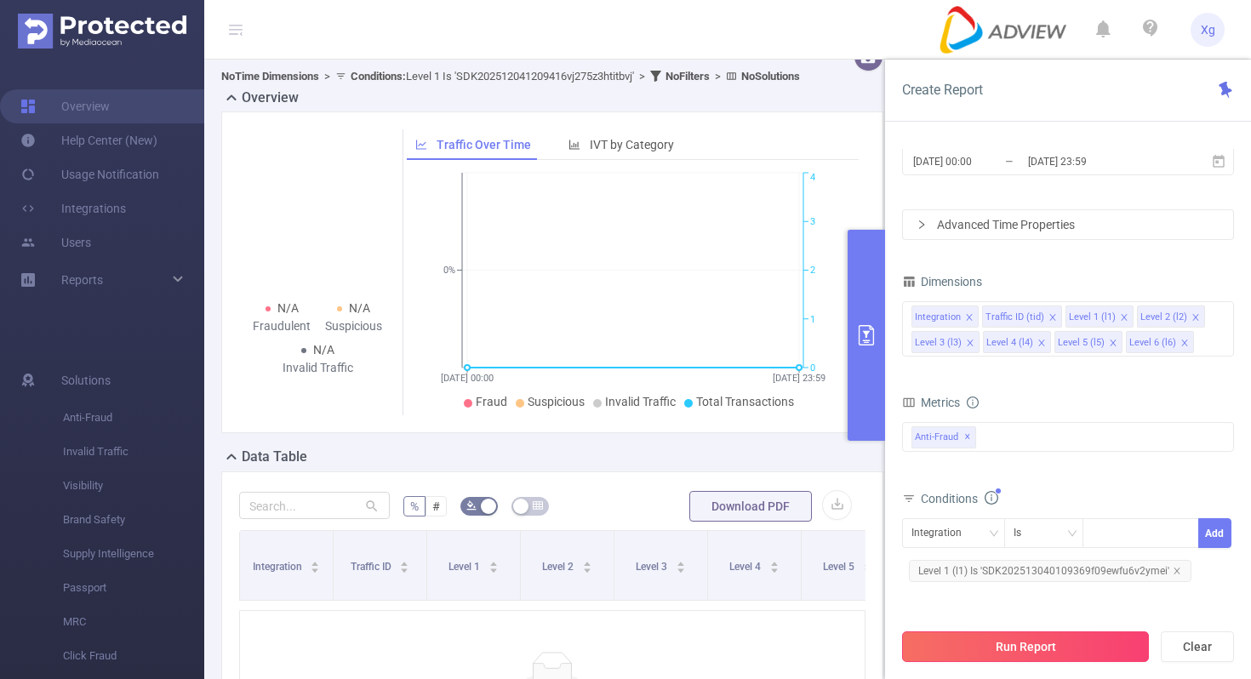
click at [1006, 632] on button "Run Report" at bounding box center [1025, 647] width 247 height 31
